Goal: Contribute content

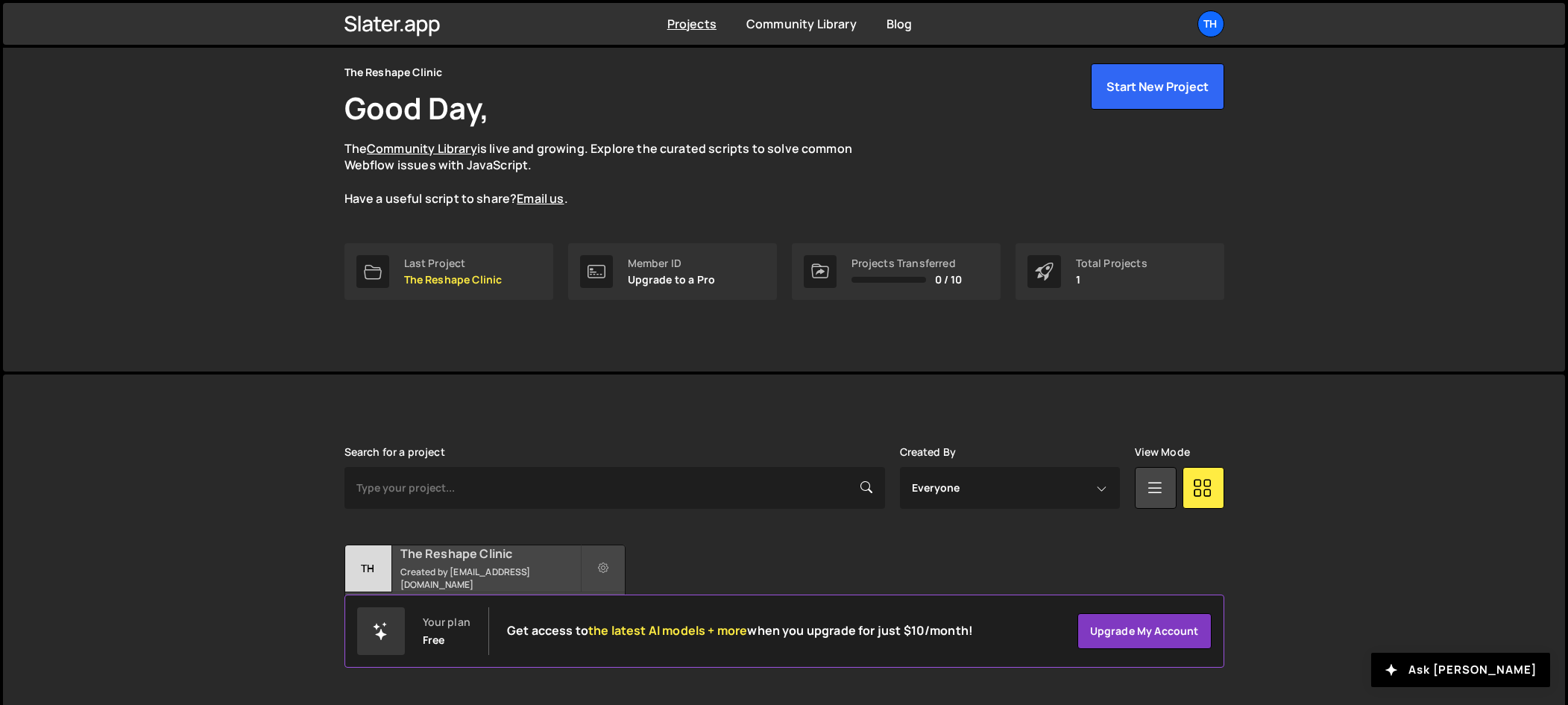
scroll to position [63, 0]
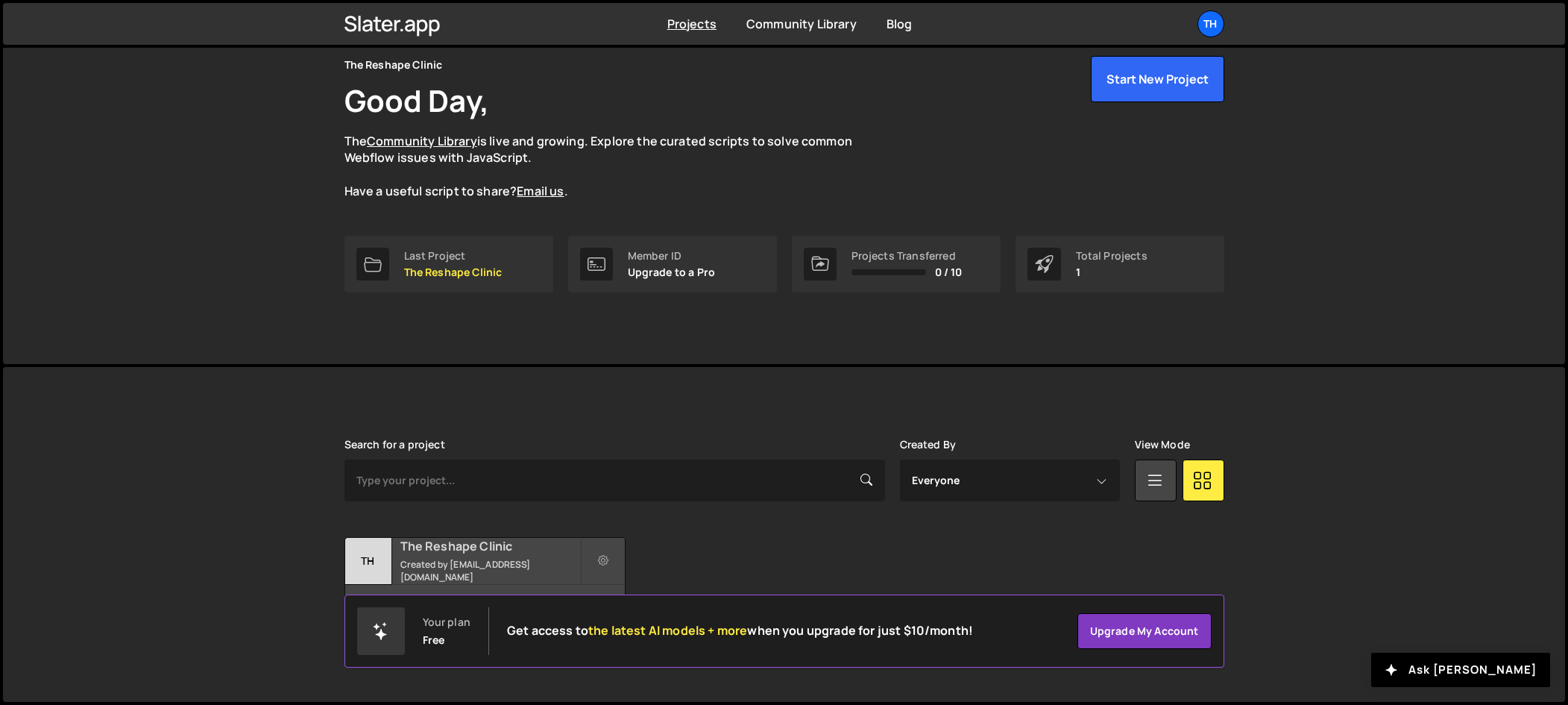
click at [517, 565] on small "Created by [EMAIL_ADDRESS][DOMAIN_NAME]" at bounding box center [490, 570] width 179 height 25
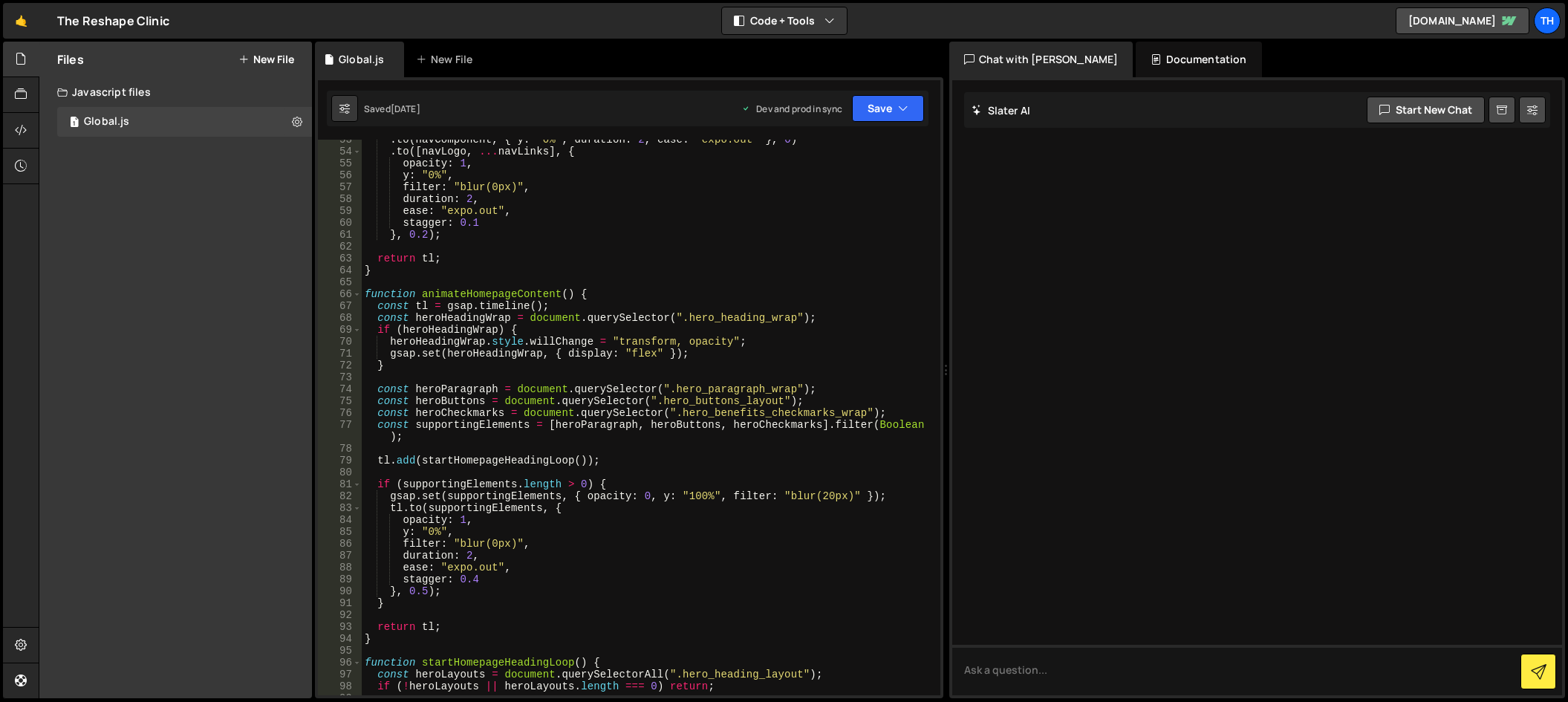
scroll to position [668, 0]
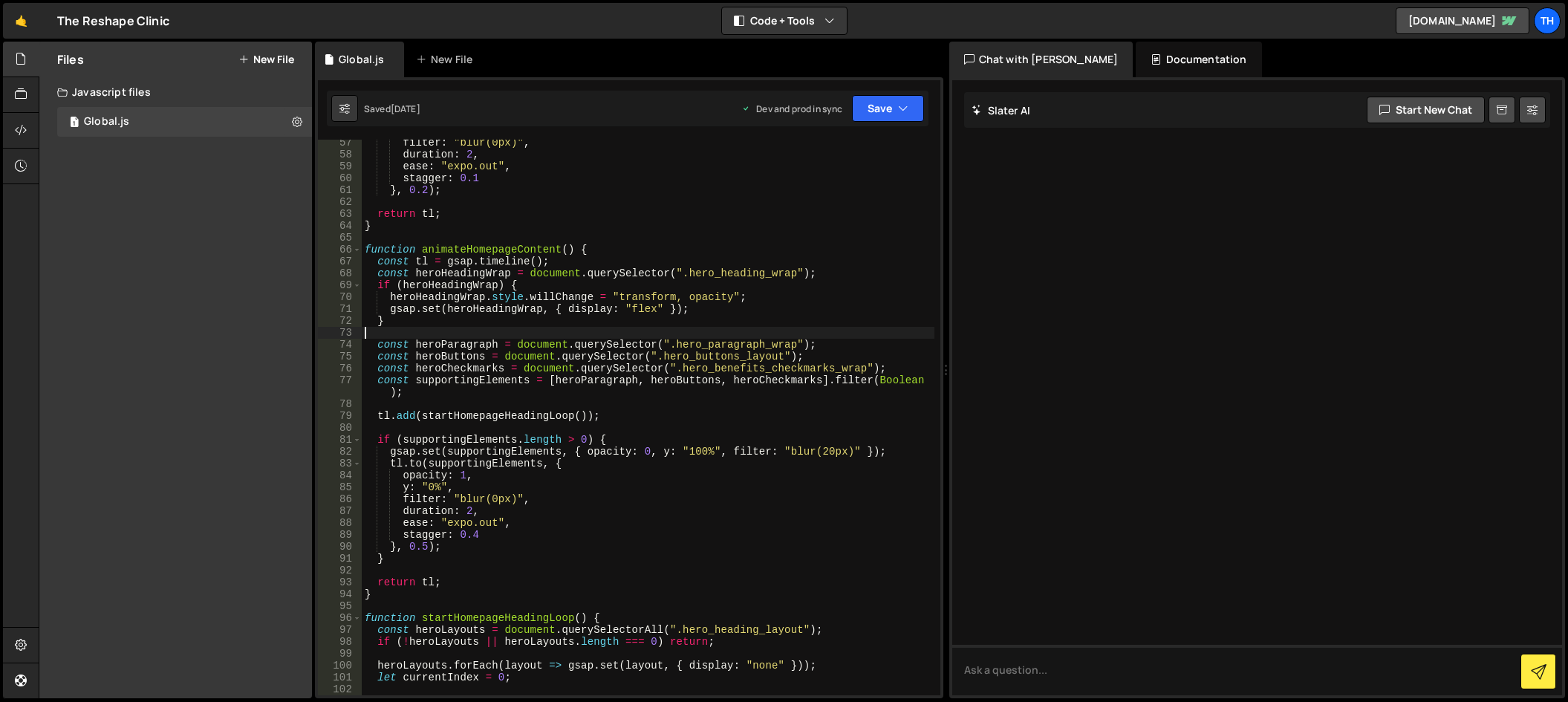
click at [531, 326] on div "filter : "blur(0px)" , duration : 2 , ease : "expo.out" , stagger : 0.1 } , 0.2…" at bounding box center [648, 426] width 573 height 579
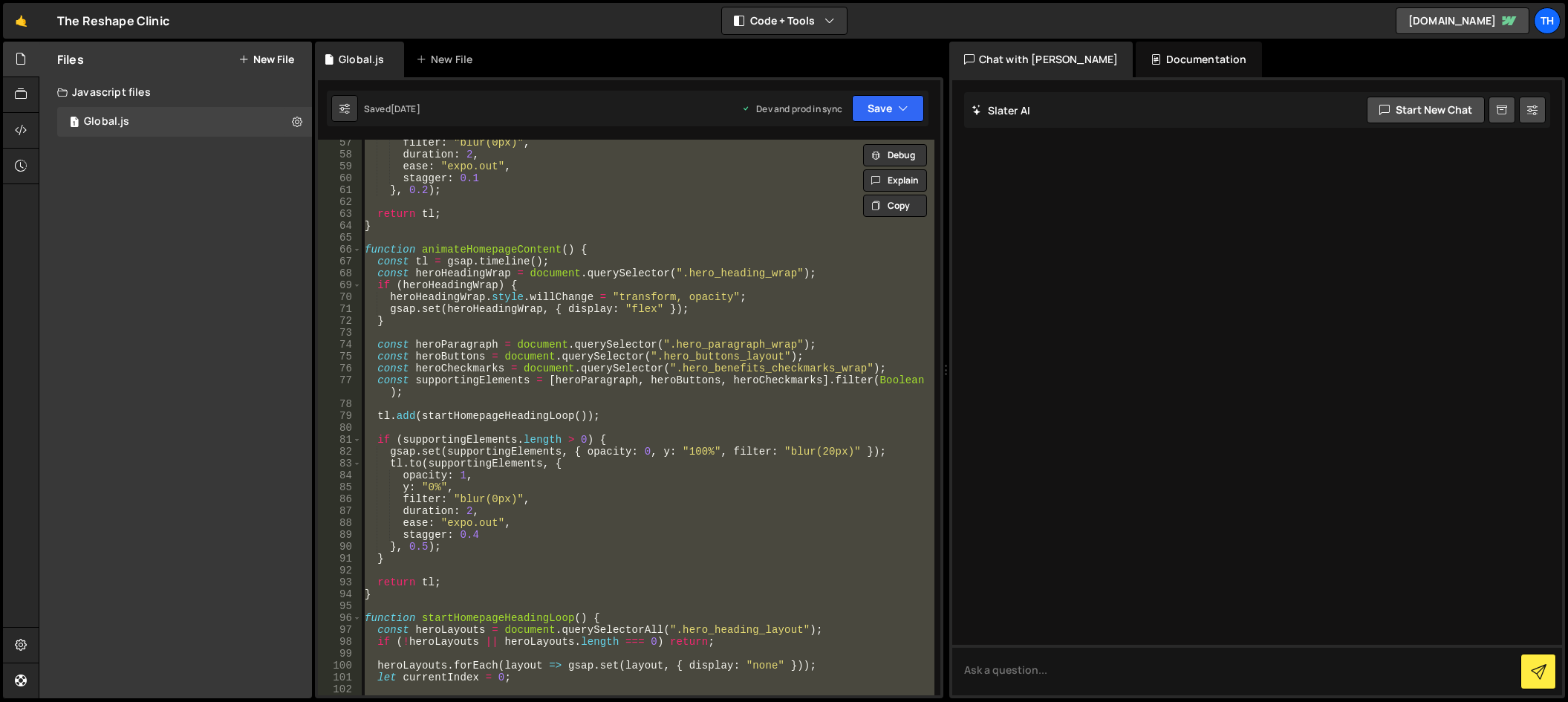
click at [597, 476] on div "filter : "blur(0px)" , duration : 2 , ease : "expo.out" , stagger : 0.1 } , 0.2…" at bounding box center [648, 417] width 573 height 556
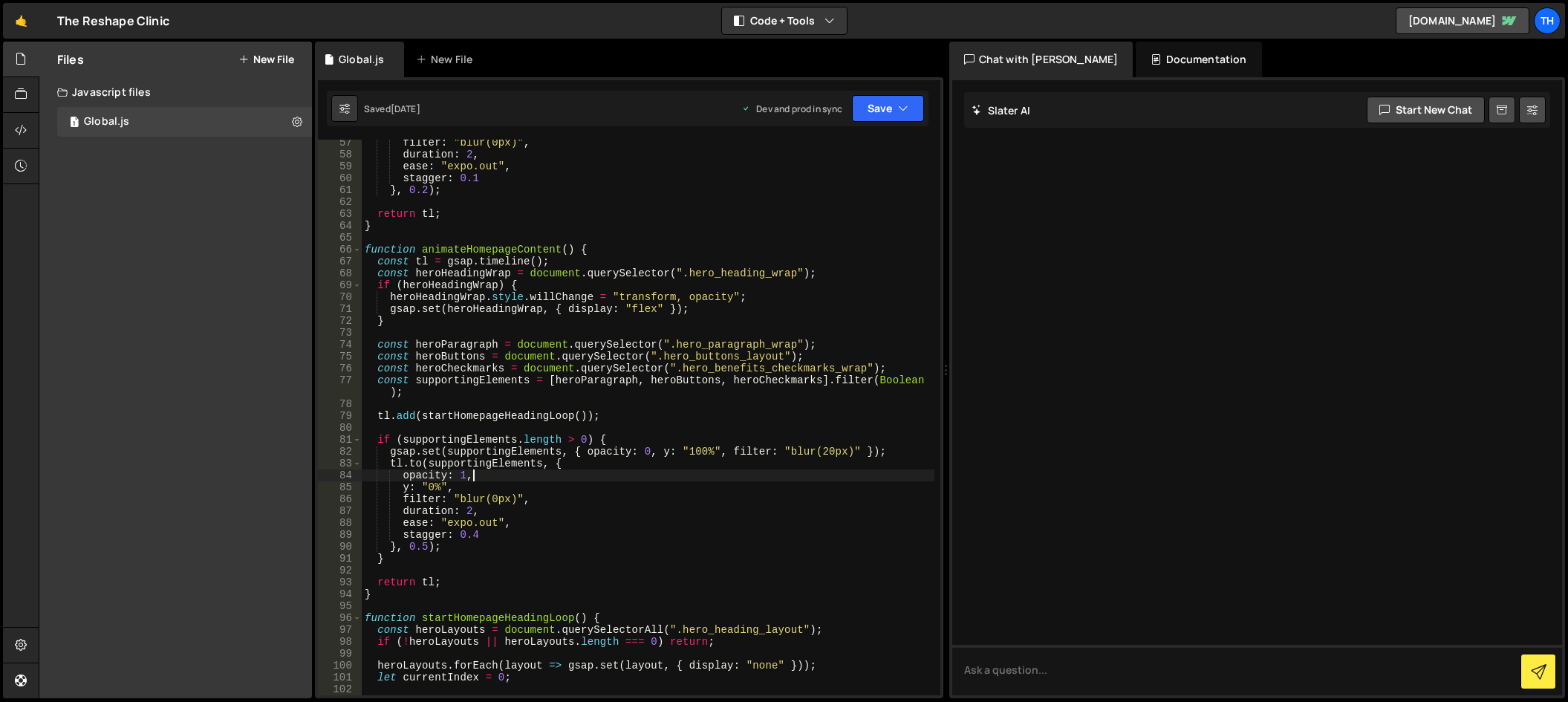
click at [688, 272] on div "filter : "blur(0px)" , duration : 2 , ease : "expo.out" , stagger : 0.1 } , 0.2…" at bounding box center [648, 426] width 573 height 579
type textarea "}"
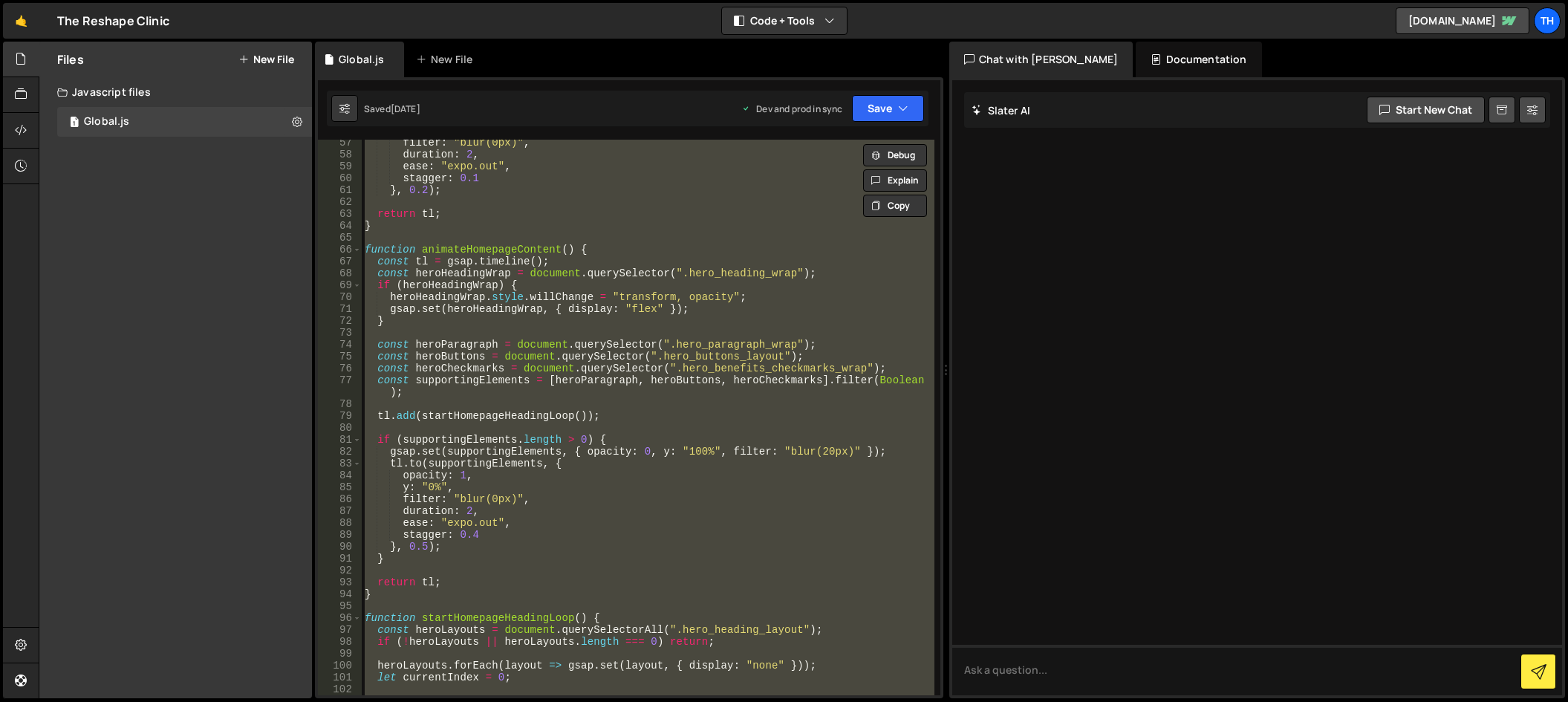
paste textarea
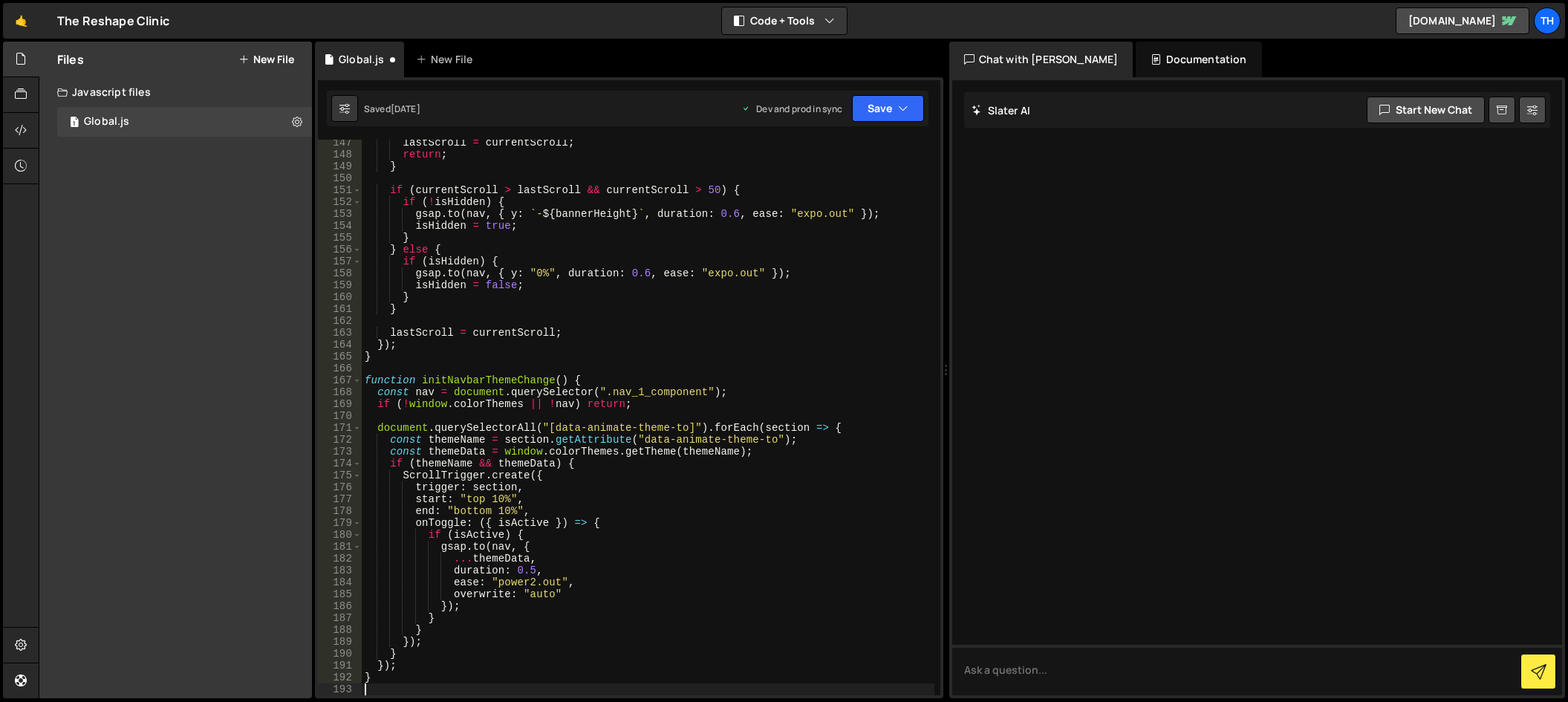
scroll to position [1750, 0]
type textarea "}"
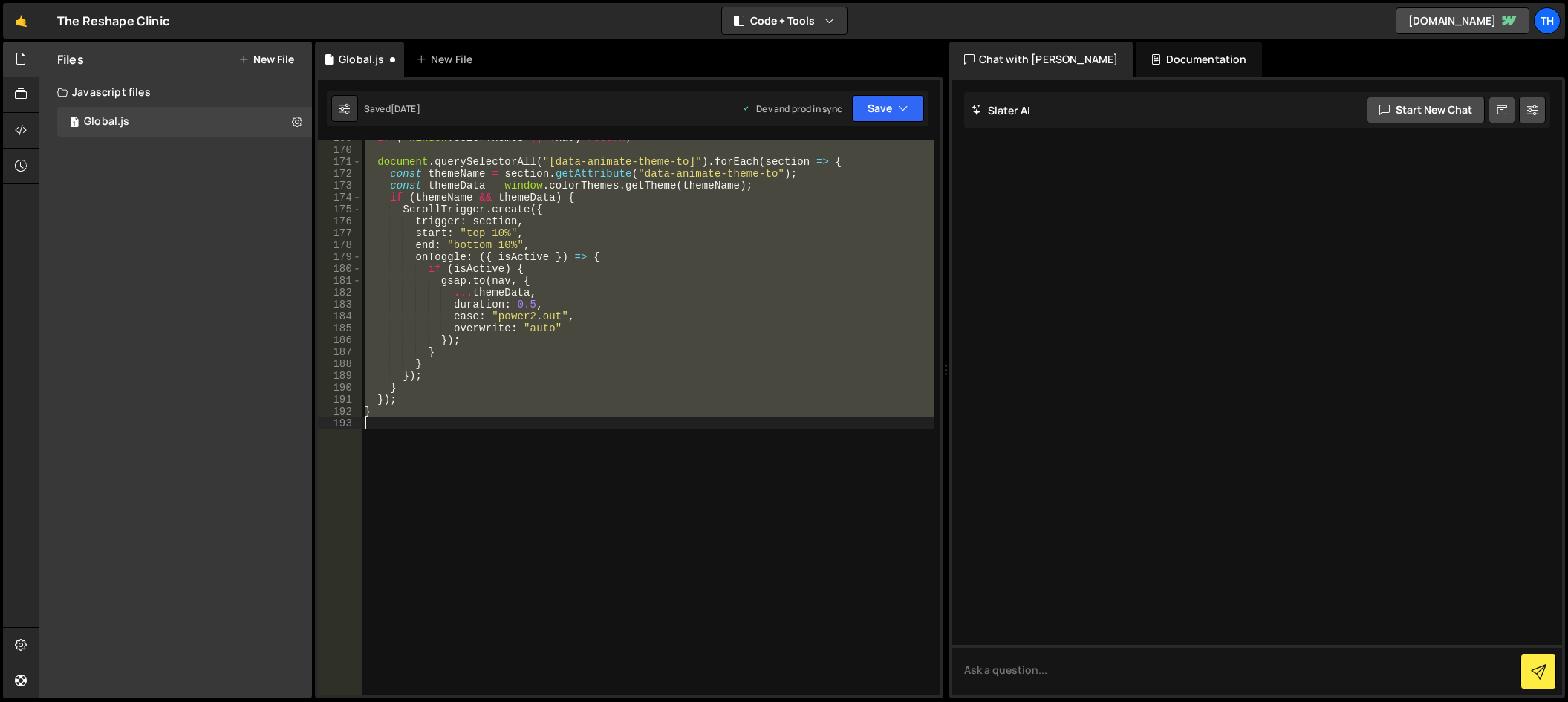
scroll to position [2015, 0]
click at [871, 117] on button "Save" at bounding box center [888, 108] width 72 height 27
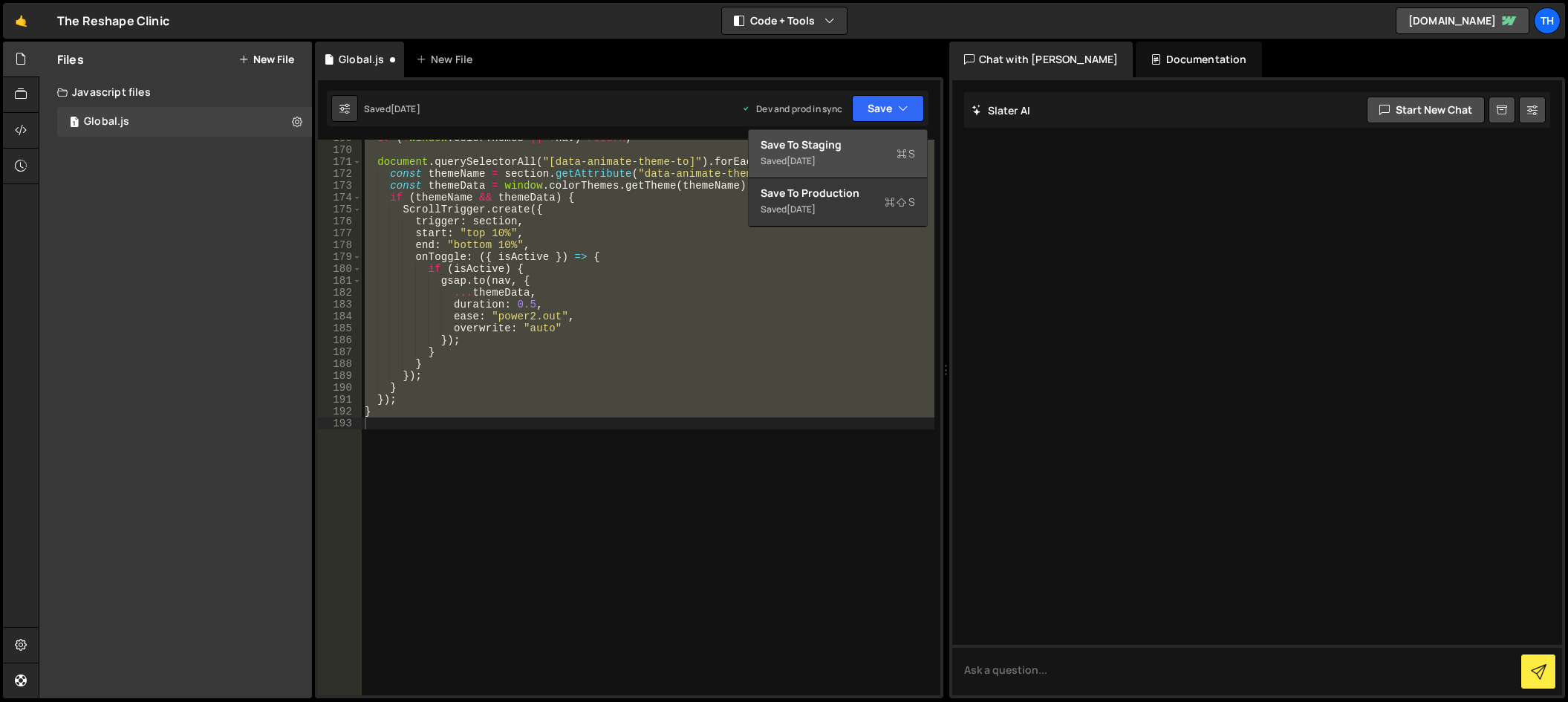
click at [870, 145] on div "Save to Staging S" at bounding box center [838, 144] width 155 height 15
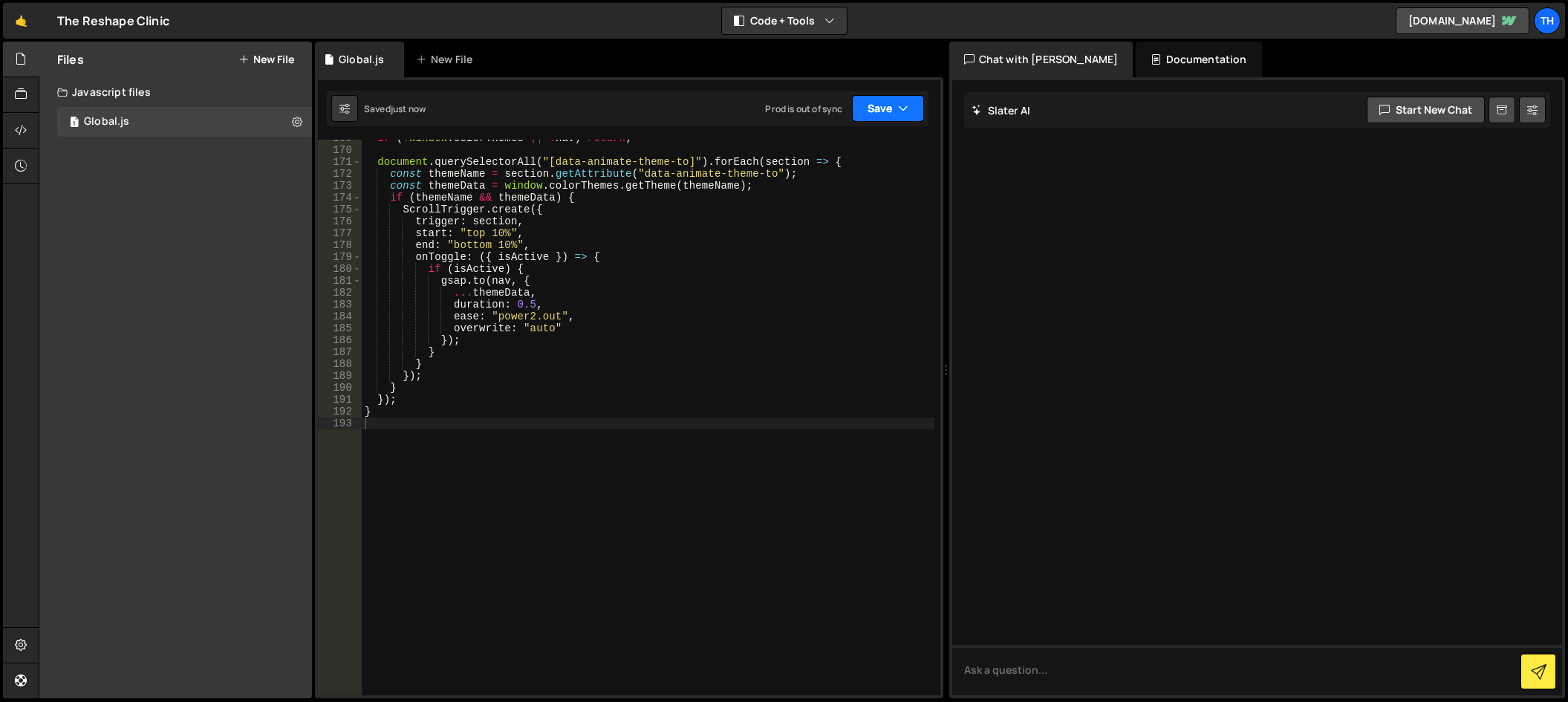
click at [877, 115] on button "Save" at bounding box center [888, 108] width 72 height 27
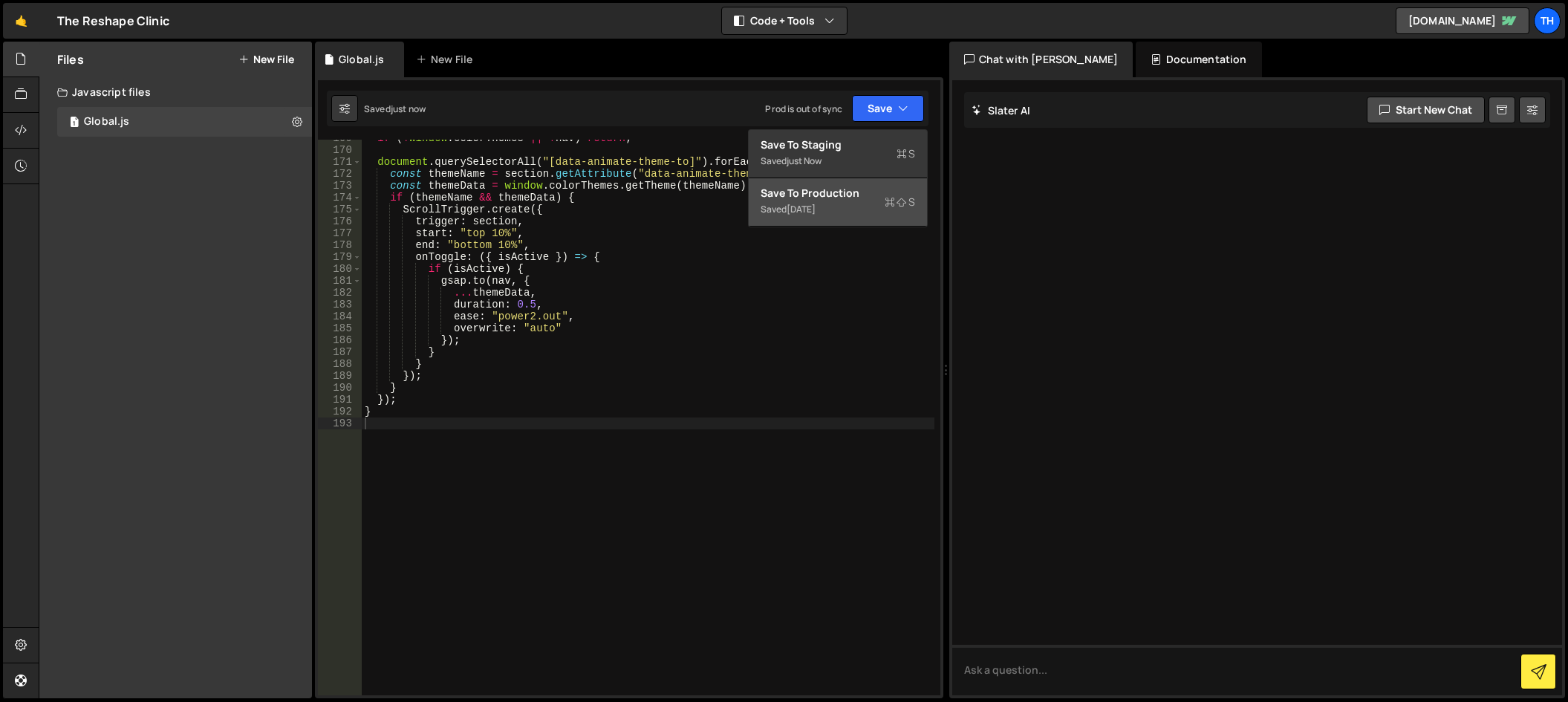
click at [850, 195] on div "Save to Production S" at bounding box center [838, 192] width 155 height 15
